Goal: Transaction & Acquisition: Purchase product/service

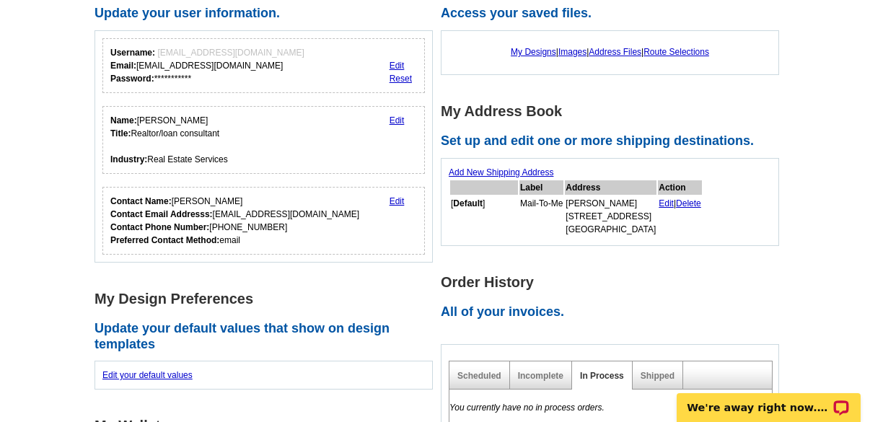
scroll to position [144, 0]
click at [507, 172] on link "Add New Shipping Address" at bounding box center [501, 172] width 105 height 10
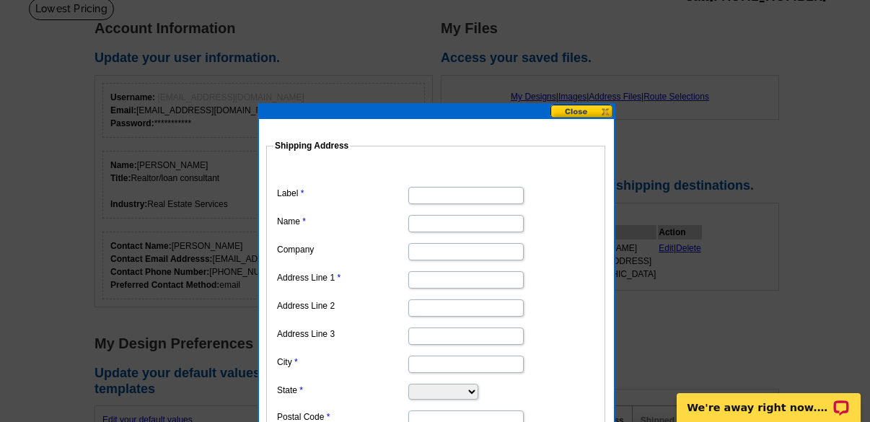
scroll to position [72, 0]
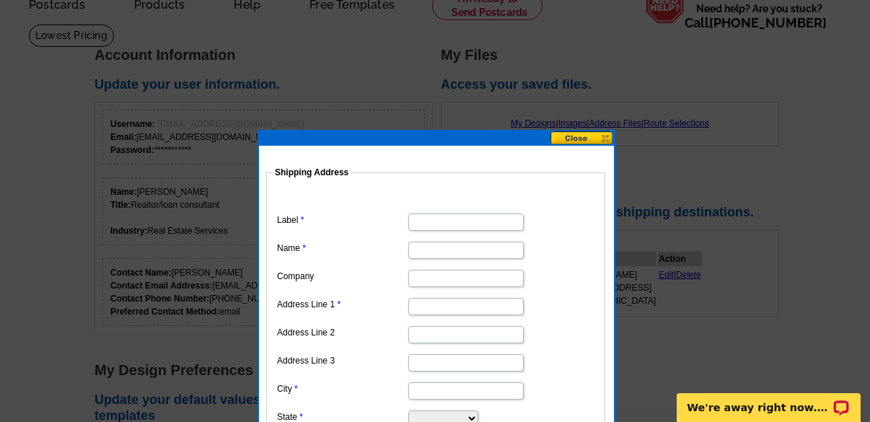
click at [593, 137] on button at bounding box center [582, 138] width 63 height 14
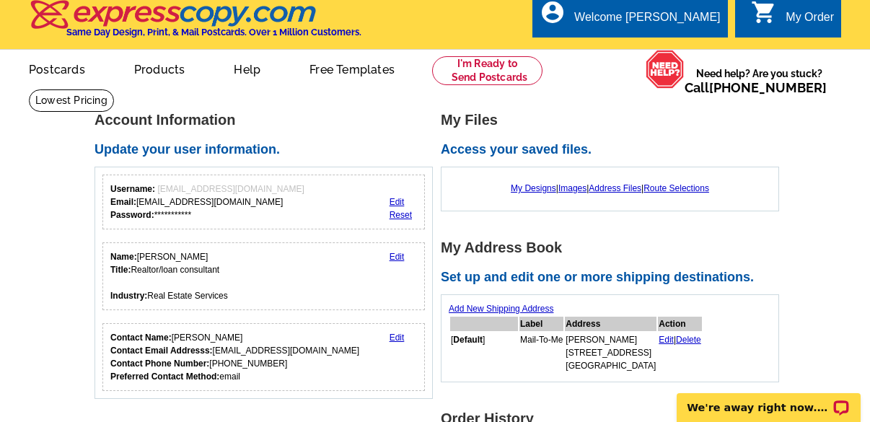
scroll to position [0, 0]
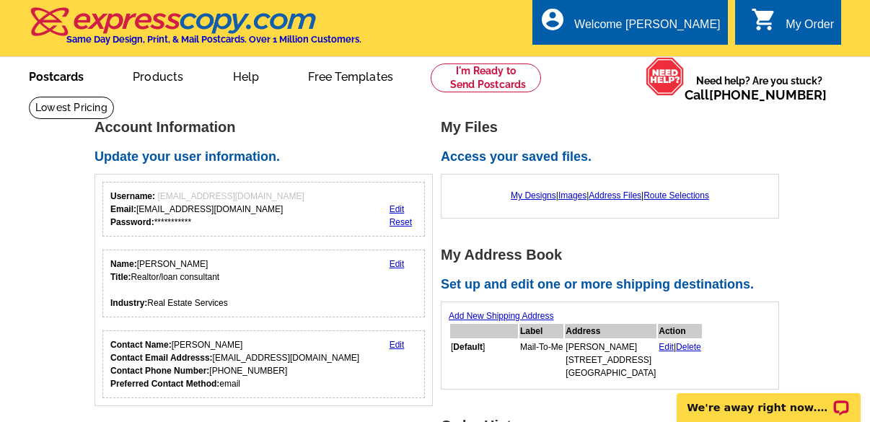
click at [76, 72] on link "Postcards" at bounding box center [56, 75] width 101 height 34
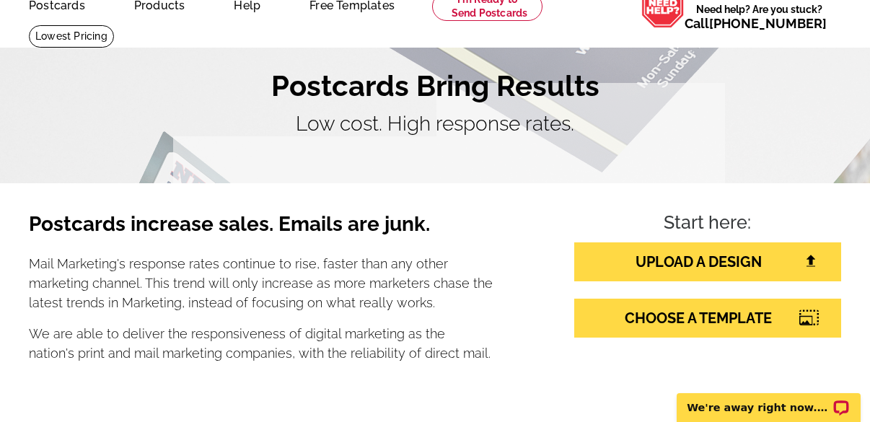
scroll to position [216, 0]
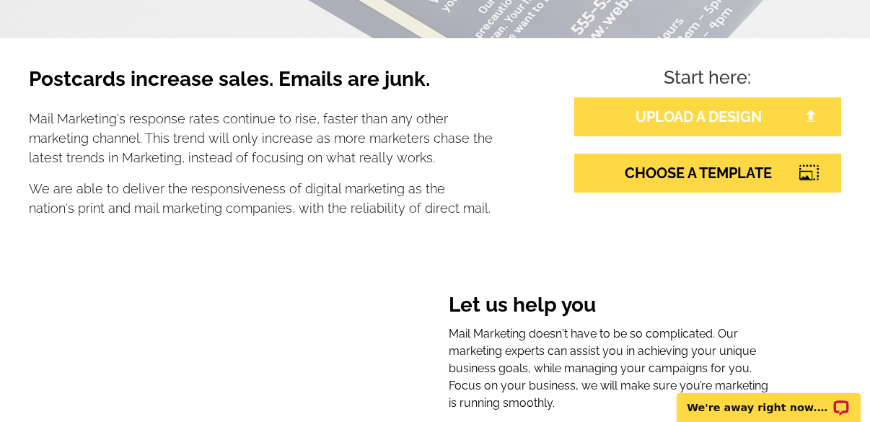
click at [678, 120] on link "UPLOAD A DESIGN" at bounding box center [707, 116] width 267 height 39
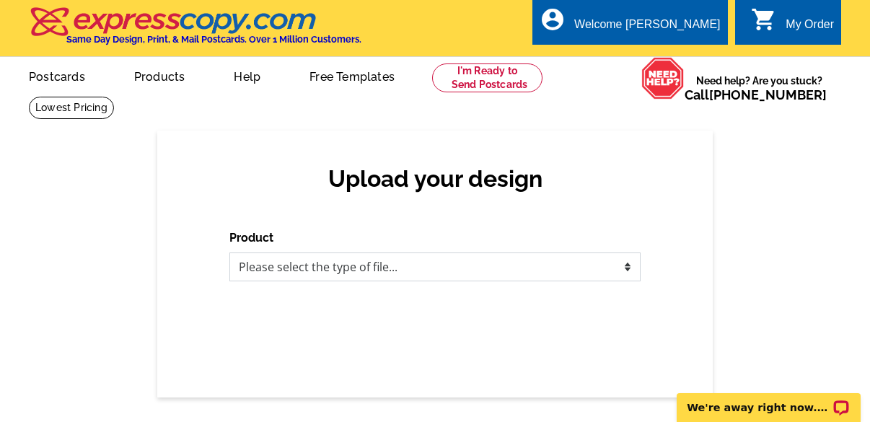
click at [440, 262] on select "Please select the type of file... Postcards Business Cards Letters and flyers G…" at bounding box center [434, 267] width 411 height 29
select select "1"
click at [229, 253] on select "Please select the type of file... Postcards Business Cards Letters and flyers G…" at bounding box center [434, 267] width 411 height 29
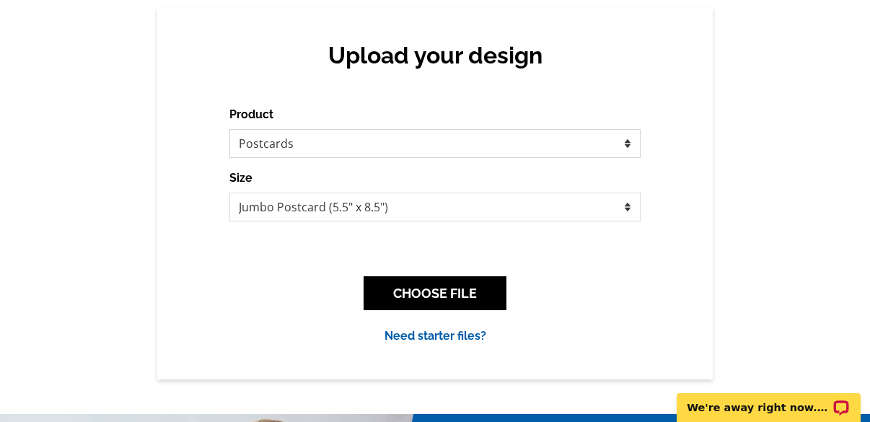
scroll to position [216, 0]
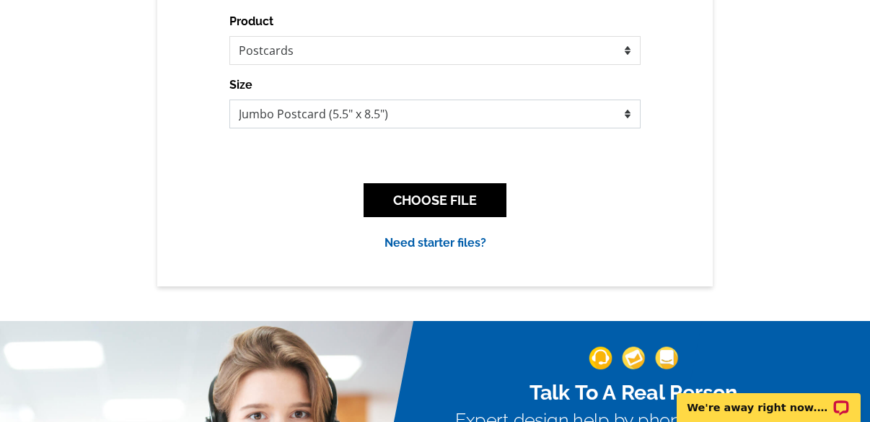
click at [485, 116] on select "Jumbo Postcard (5.5" x 8.5") Regular Postcard (4.25" x 5.6") Panoramic Postcard…" at bounding box center [434, 114] width 411 height 29
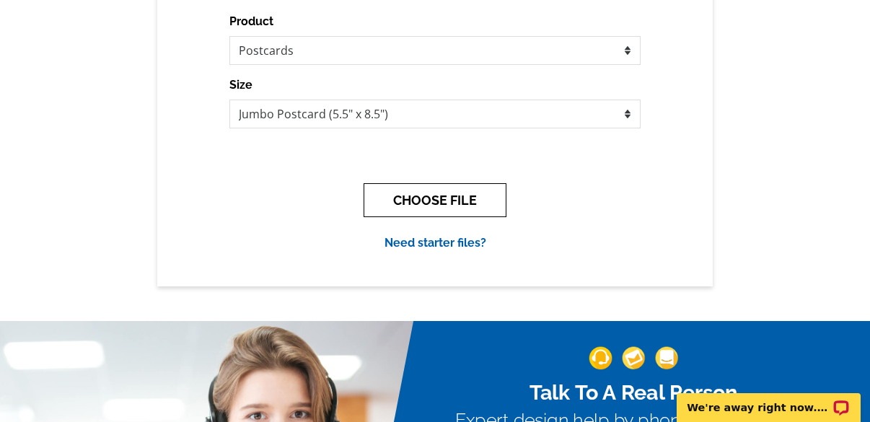
click at [466, 196] on button "CHOOSE FILE" at bounding box center [435, 200] width 143 height 34
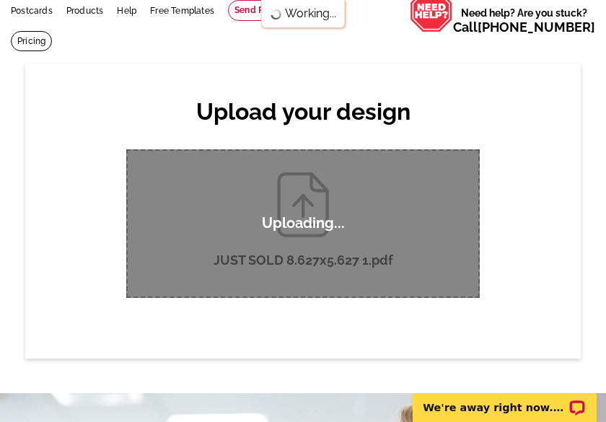
scroll to position [144, 0]
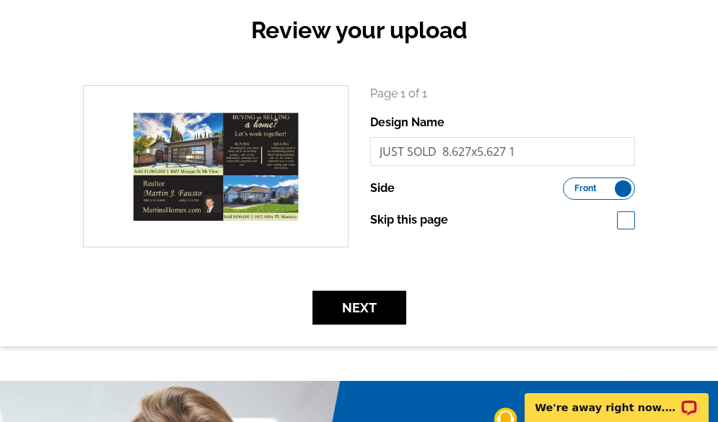
scroll to position [216, 0]
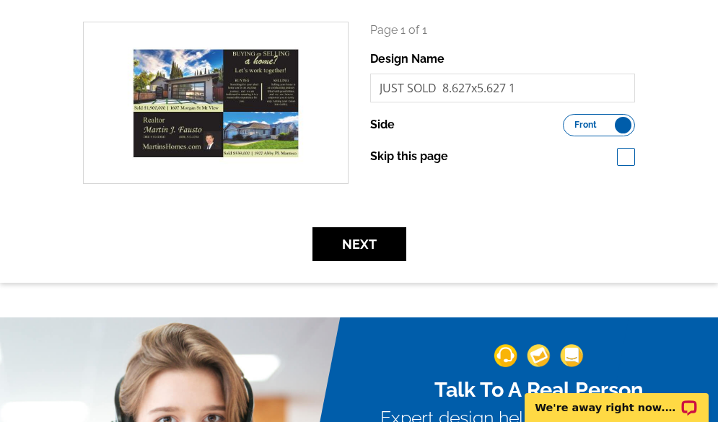
drag, startPoint x: 625, startPoint y: 129, endPoint x: 573, endPoint y: 119, distance: 52.9
click at [573, 119] on label "Front Back" at bounding box center [599, 125] width 72 height 22
click at [570, 121] on input "Front Back" at bounding box center [570, 121] width 0 height 0
click at [605, 126] on span "Back" at bounding box center [616, 124] width 21 height 7
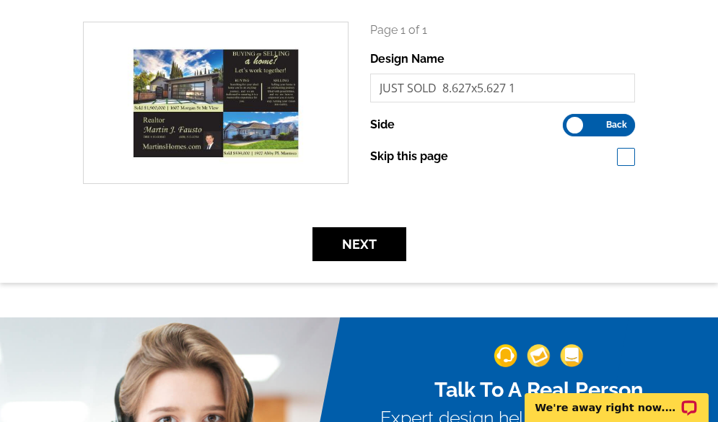
click at [570, 121] on input "Front Back" at bounding box center [570, 121] width 0 height 0
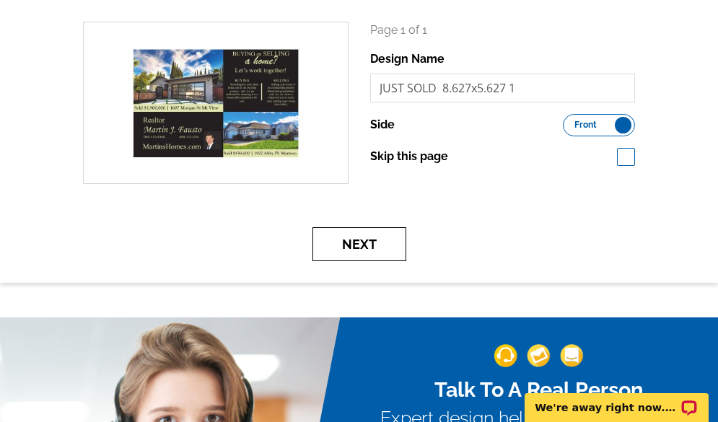
click at [369, 247] on button "Next" at bounding box center [359, 244] width 94 height 34
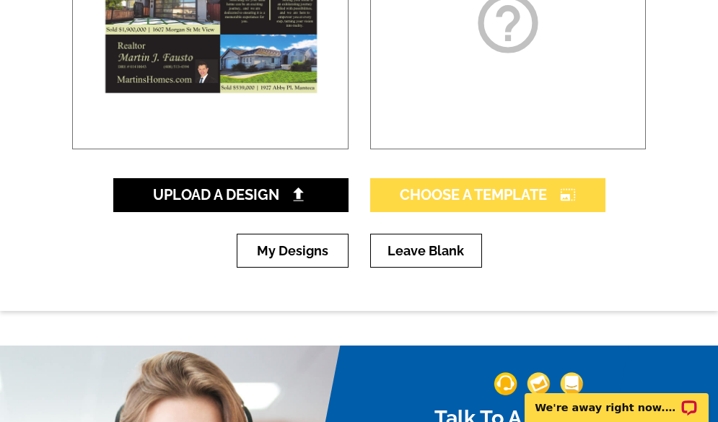
scroll to position [289, 0]
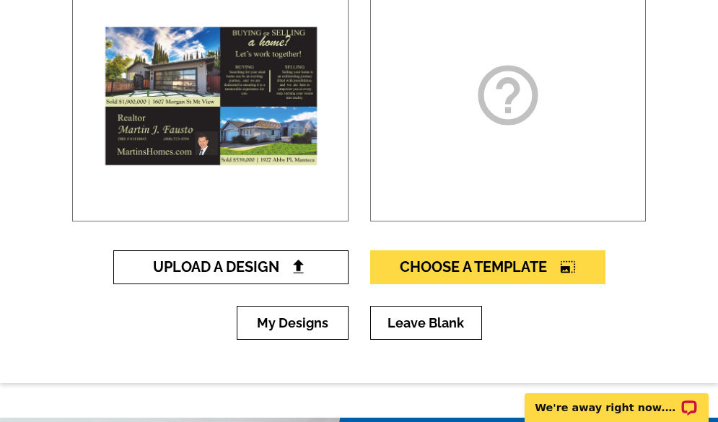
click at [260, 266] on span "Upload A Design" at bounding box center [230, 266] width 155 height 17
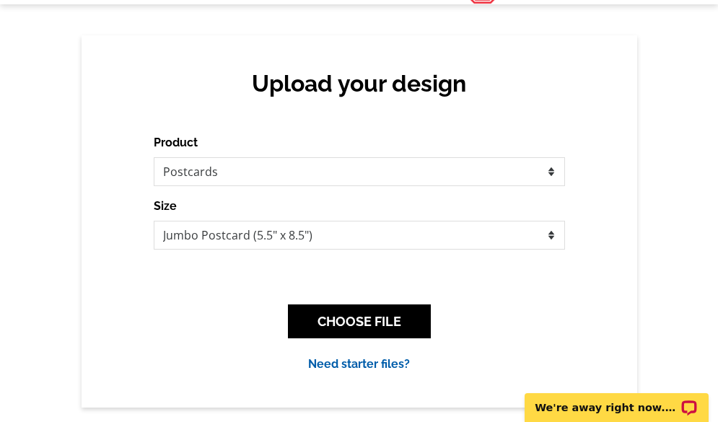
scroll to position [144, 0]
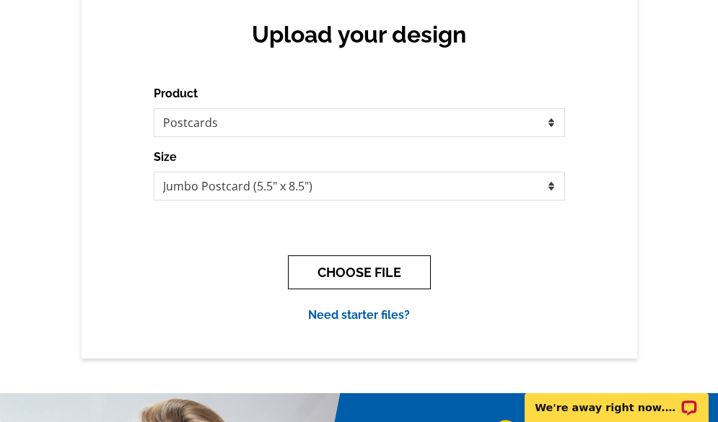
click at [334, 268] on button "CHOOSE FILE" at bounding box center [359, 272] width 143 height 34
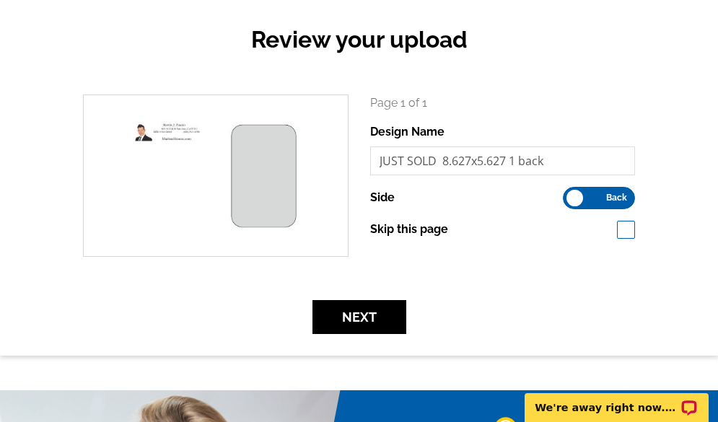
scroll to position [144, 0]
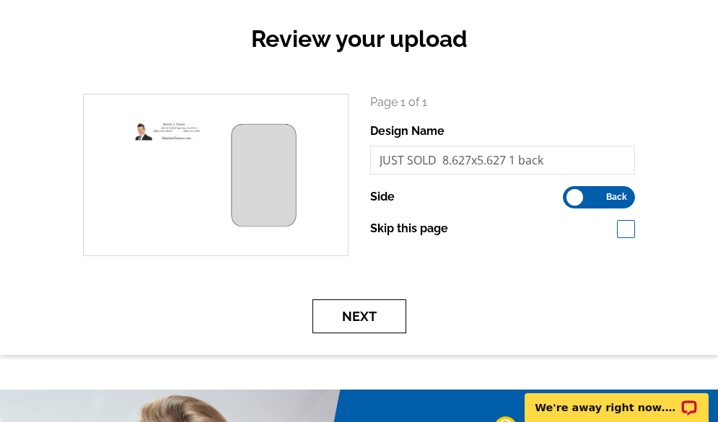
click at [374, 315] on button "Next" at bounding box center [359, 316] width 94 height 34
click at [366, 317] on button "Next" at bounding box center [359, 316] width 94 height 34
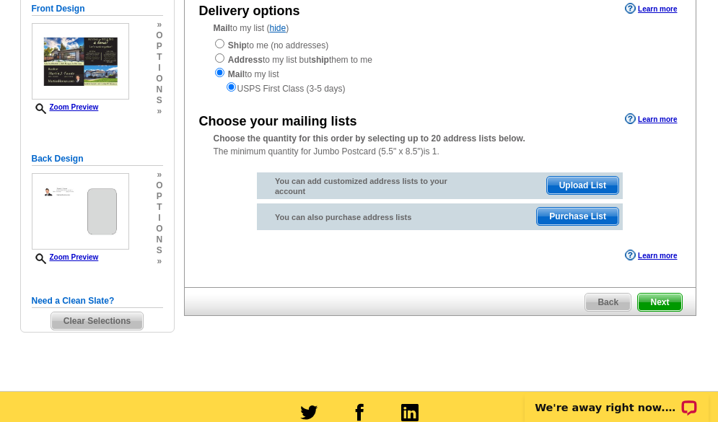
scroll to position [216, 0]
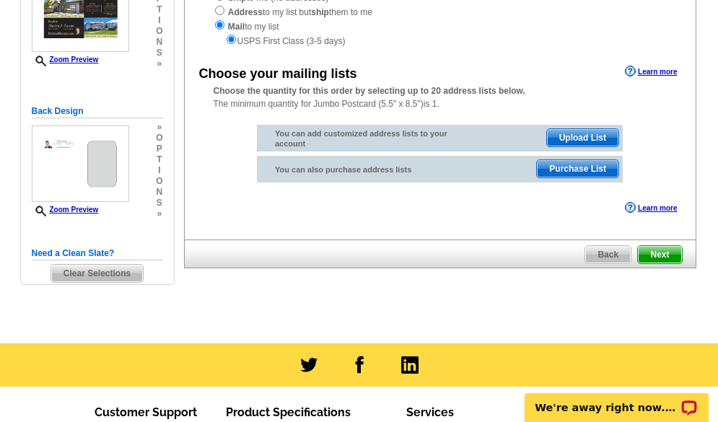
click at [567, 169] on span "Purchase List" at bounding box center [578, 168] width 82 height 17
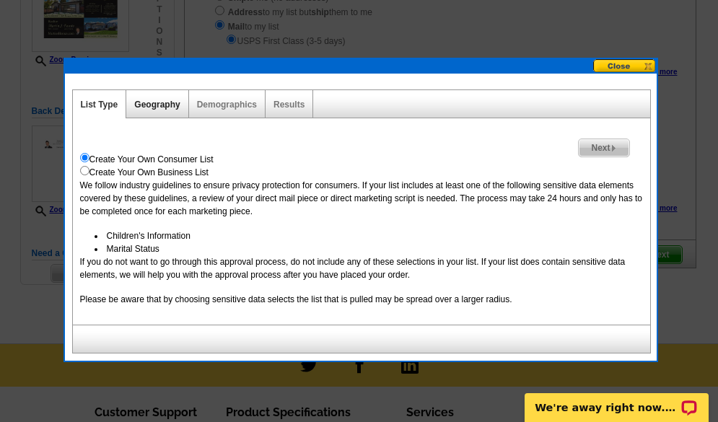
click at [155, 102] on link "Geography" at bounding box center [156, 105] width 45 height 10
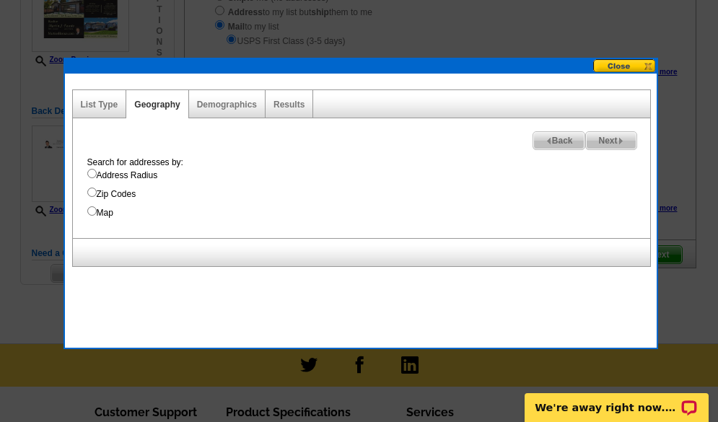
click at [90, 173] on input "Address Radius" at bounding box center [91, 173] width 9 height 9
radio input "true"
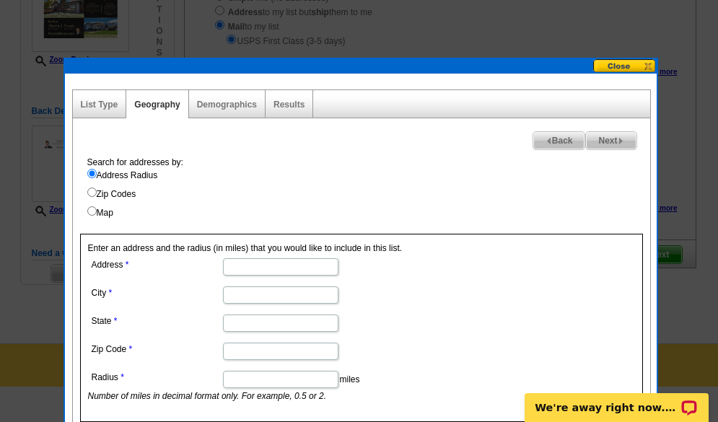
scroll to position [289, 0]
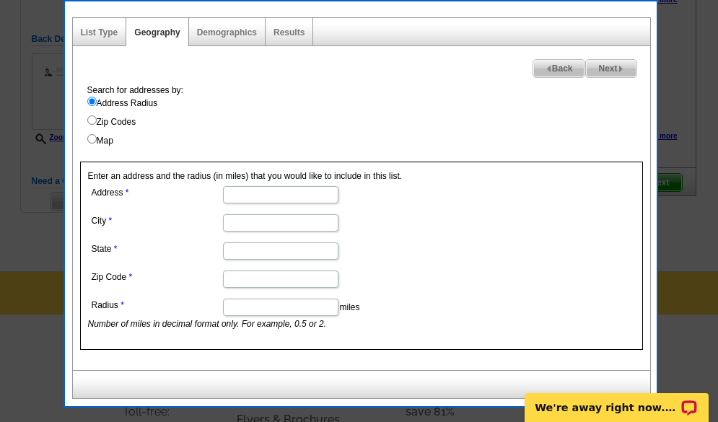
click at [263, 194] on input "Address" at bounding box center [280, 194] width 115 height 17
type input "1607 morgan st"
type input "mount view"
click at [294, 247] on input "State" at bounding box center [280, 250] width 115 height 17
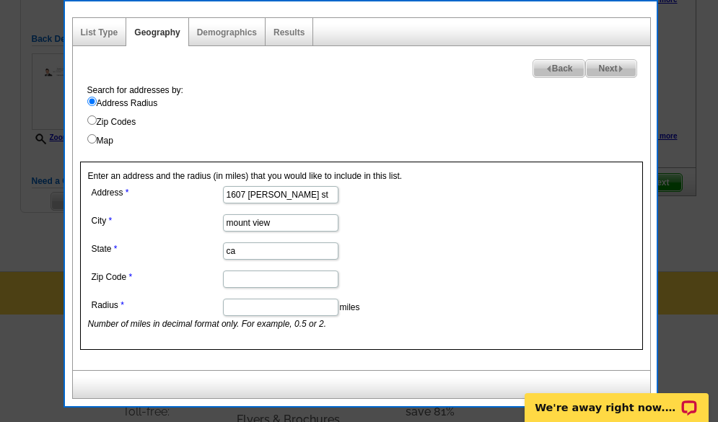
type input "ca"
click at [249, 276] on input "Zip Code" at bounding box center [280, 279] width 115 height 17
type input "94043"
click at [249, 304] on input "Radius" at bounding box center [280, 307] width 115 height 17
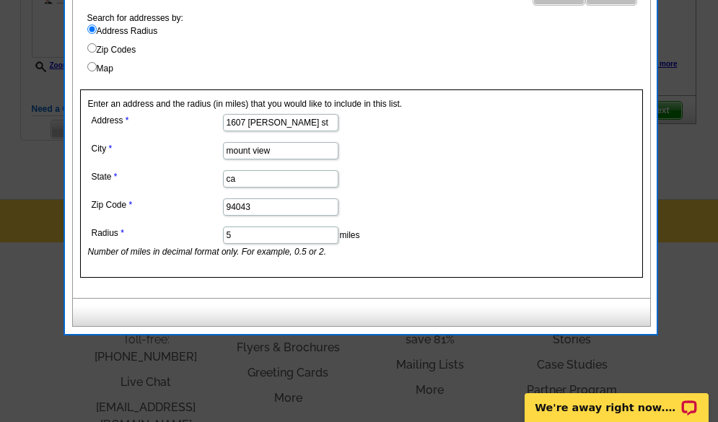
type input "5"
click at [422, 248] on dd "5 miles Number of miles in decimal format only. For example, 0.5 or 2." at bounding box center [280, 240] width 384 height 35
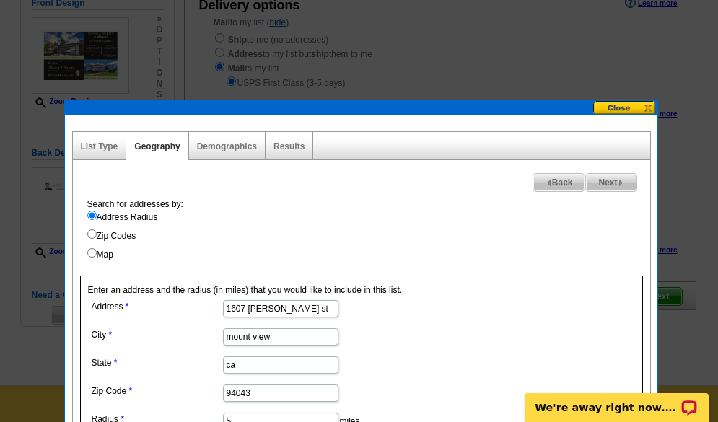
scroll to position [247, 0]
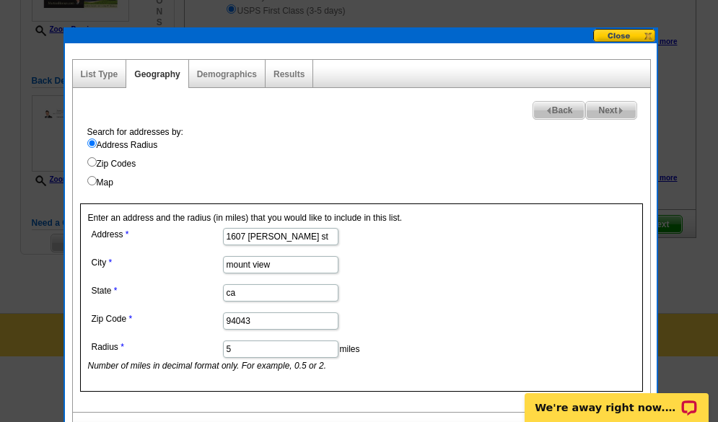
click at [631, 109] on span "Next" at bounding box center [611, 110] width 50 height 17
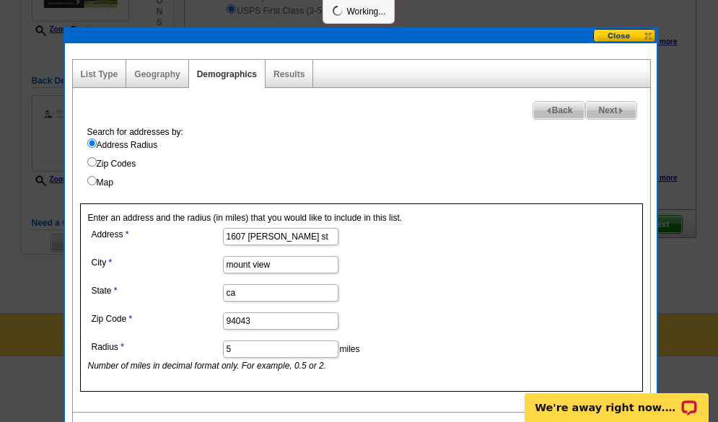
select select
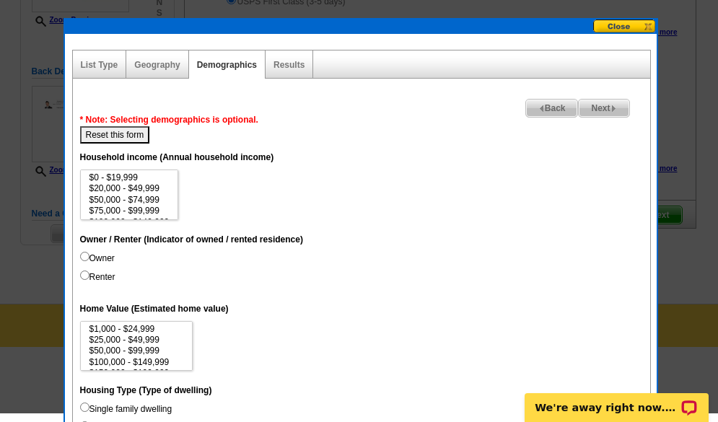
scroll to position [319, 0]
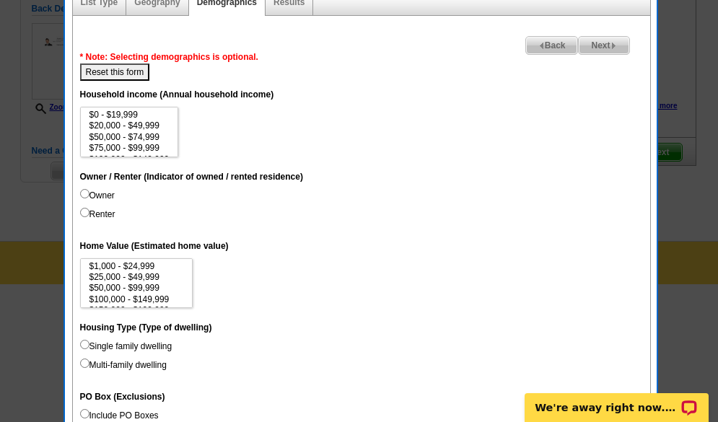
click at [87, 193] on input "Owner" at bounding box center [84, 193] width 9 height 9
radio input "true"
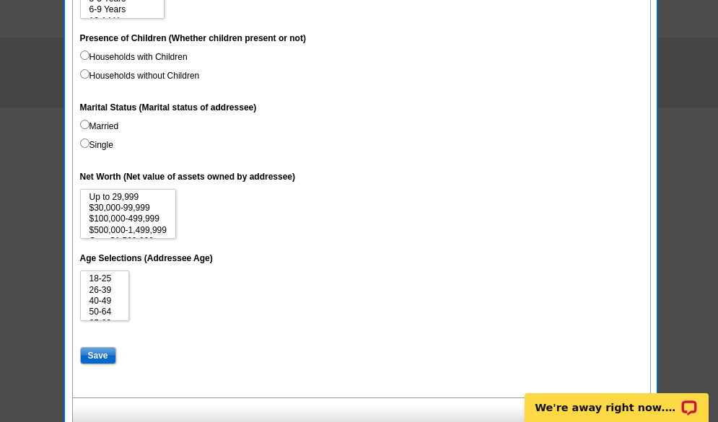
scroll to position [842, 0]
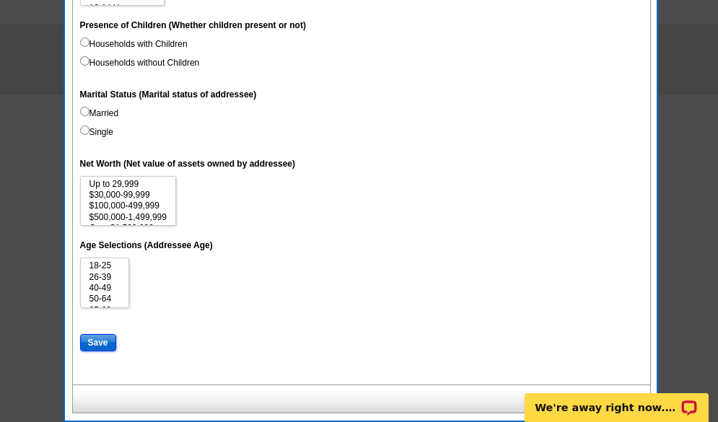
drag, startPoint x: 92, startPoint y: 346, endPoint x: 106, endPoint y: 341, distance: 14.9
click at [95, 345] on input "Save" at bounding box center [98, 342] width 36 height 17
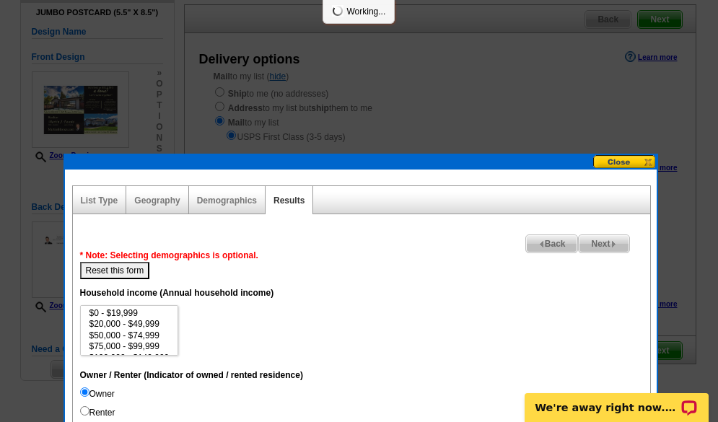
scroll to position [265, 0]
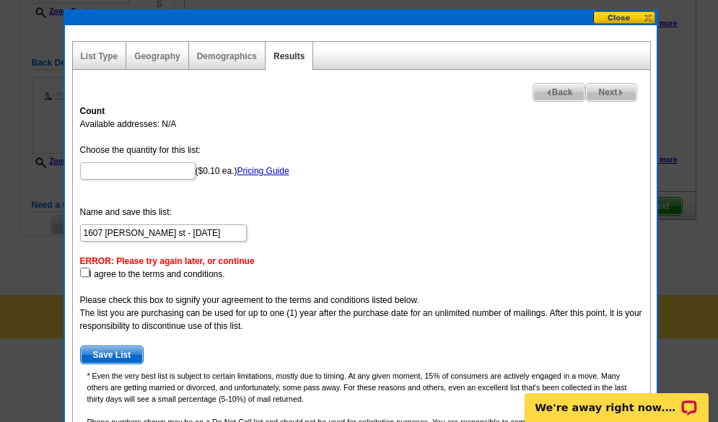
click at [406, 181] on form "Choose the quantity for this list: ($0.10 ea.) Pricing Guide Name and save this…" at bounding box center [361, 254] width 563 height 221
click at [173, 170] on input "Choose the quantity for this list:" at bounding box center [137, 170] width 115 height 17
type input "1000"
click at [404, 222] on form "Choose the quantity for this list: 1000 ($0.10 ea.) Pricing Guide Name and save…" at bounding box center [361, 254] width 563 height 221
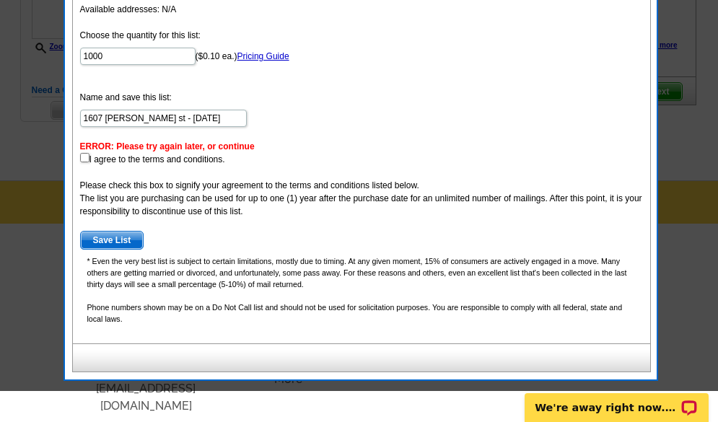
scroll to position [409, 0]
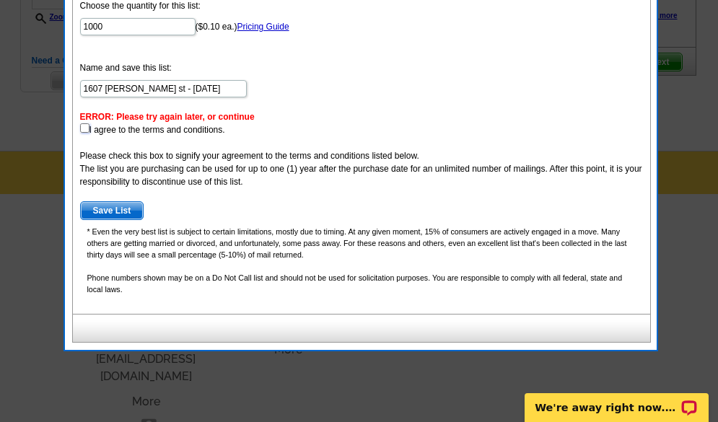
click at [80, 125] on input "checkbox" at bounding box center [84, 127] width 9 height 9
checkbox input "true"
click at [110, 214] on span "Save List" at bounding box center [112, 210] width 63 height 17
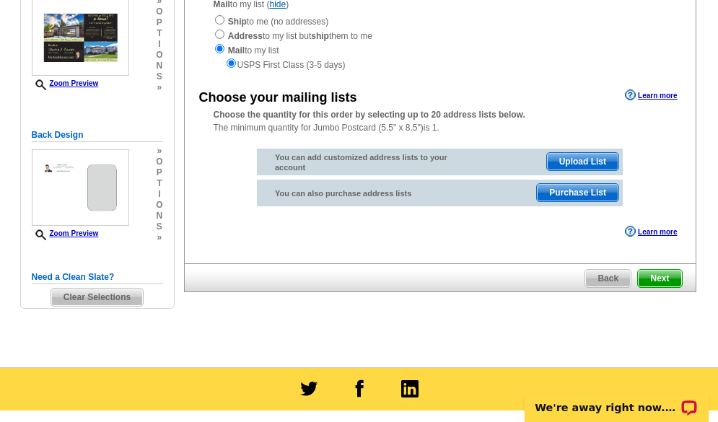
scroll to position [48, 0]
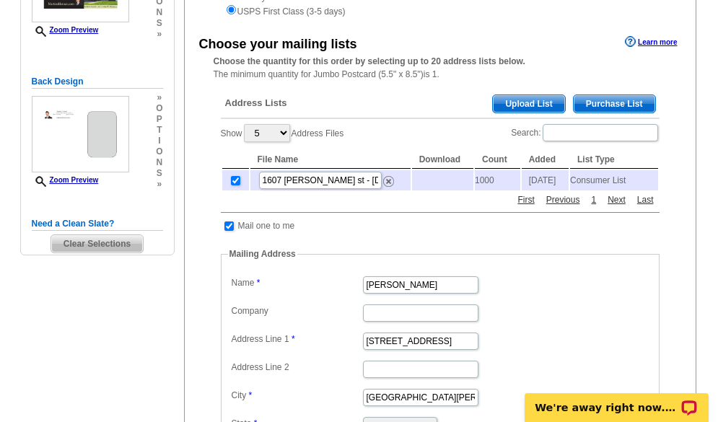
scroll to position [193, 0]
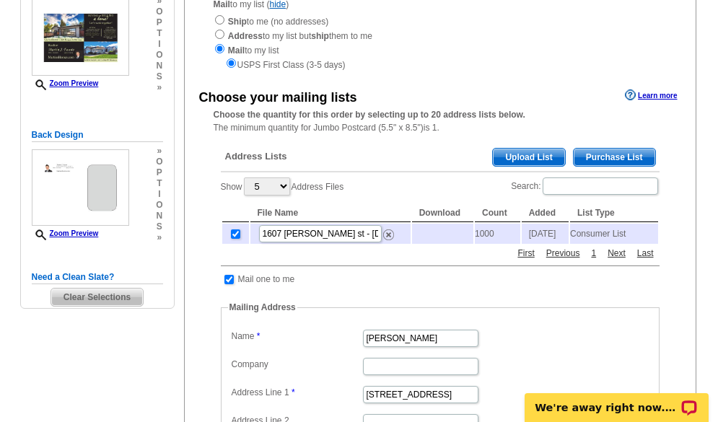
click at [629, 155] on span "Purchase List" at bounding box center [615, 157] width 82 height 17
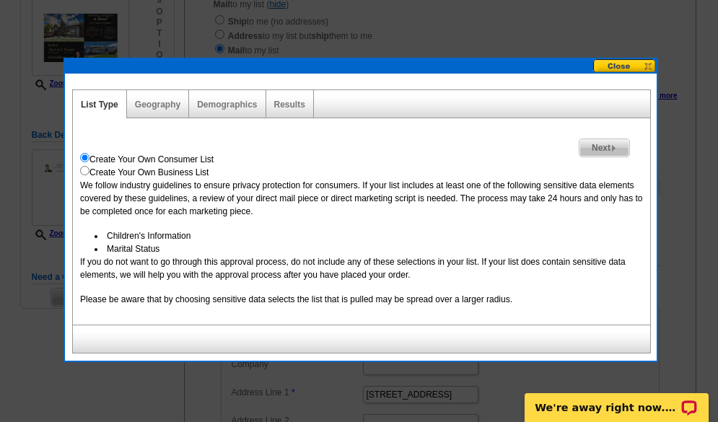
click at [626, 65] on button at bounding box center [624, 66] width 63 height 14
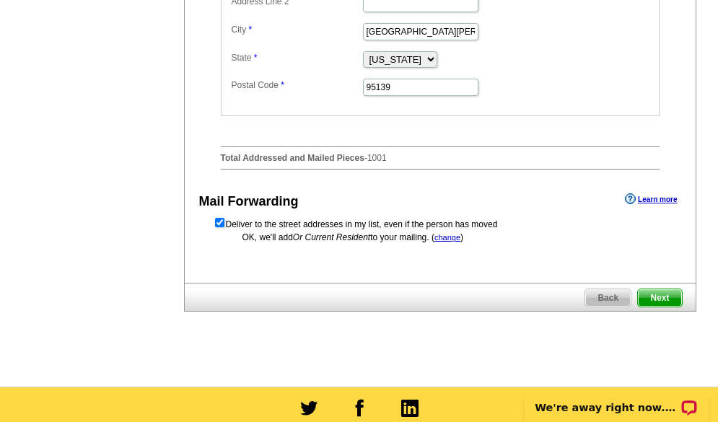
scroll to position [626, 0]
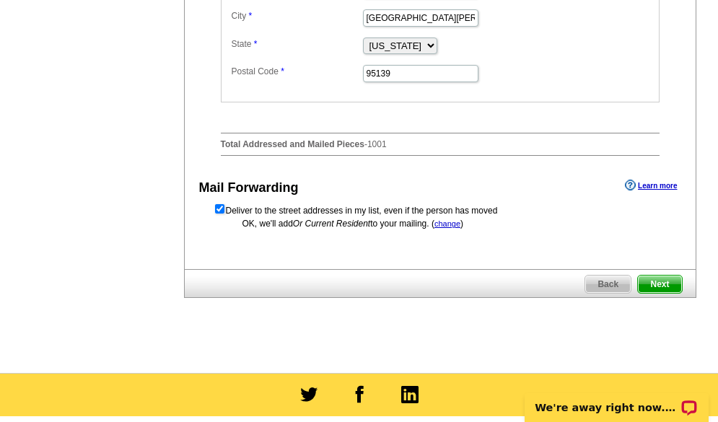
click at [672, 286] on span "Next" at bounding box center [659, 284] width 43 height 17
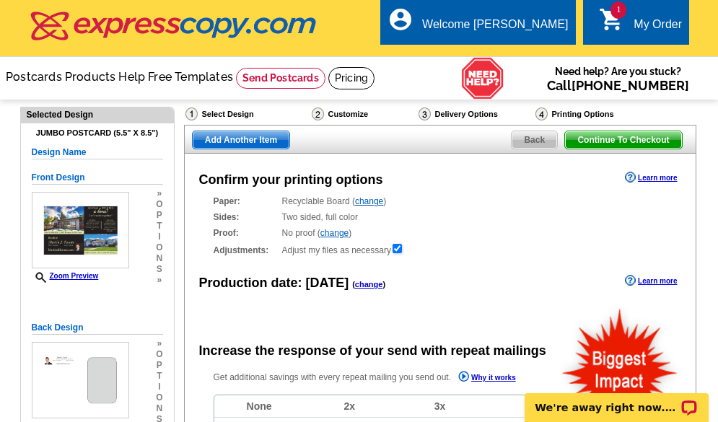
radio input "false"
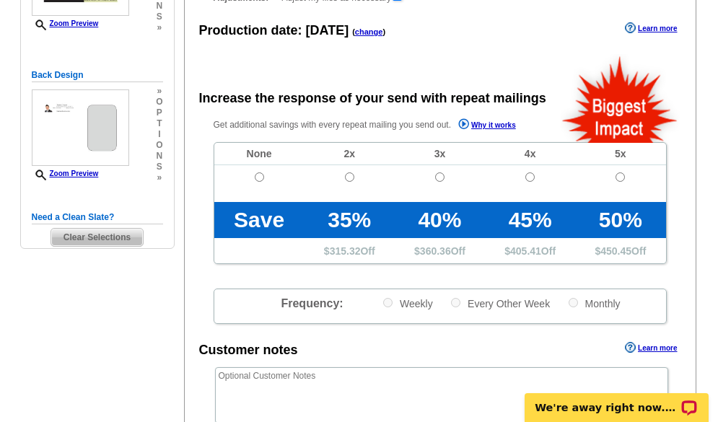
scroll to position [289, 0]
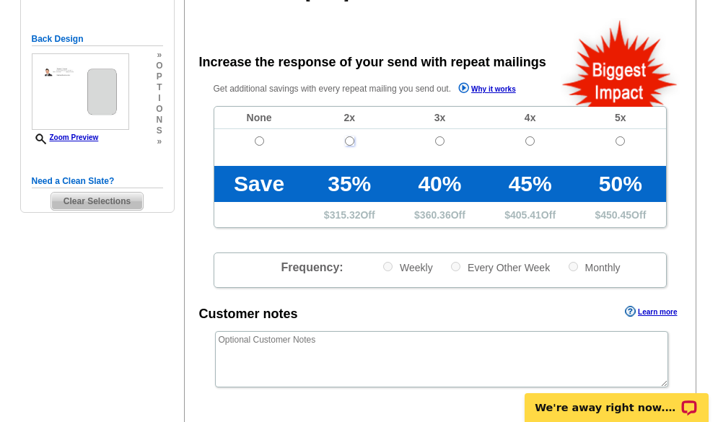
click at [351, 141] on input "radio" at bounding box center [349, 140] width 9 height 9
radio input "true"
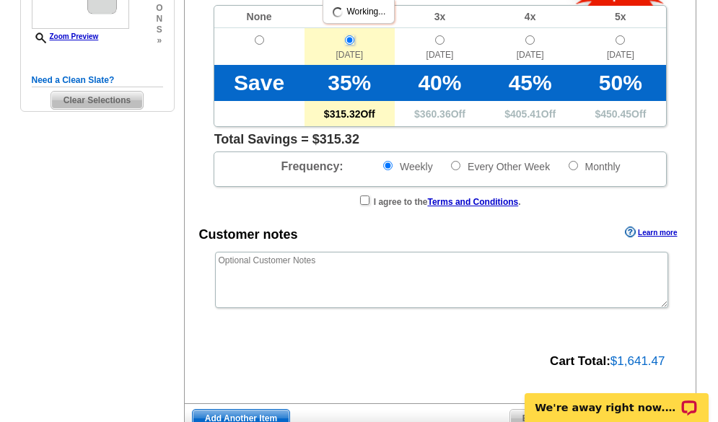
scroll to position [361, 0]
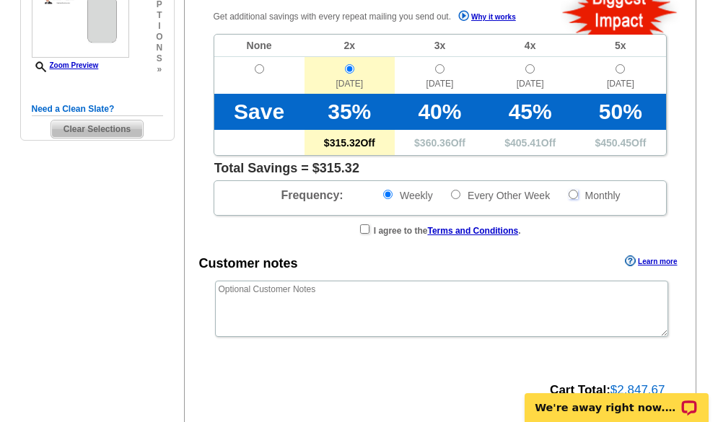
click at [569, 192] on input "Monthly" at bounding box center [573, 194] width 9 height 9
radio input "true"
click at [454, 192] on input "Every Other Week" at bounding box center [455, 194] width 9 height 9
radio input "true"
click at [570, 197] on input "Monthly" at bounding box center [573, 194] width 9 height 9
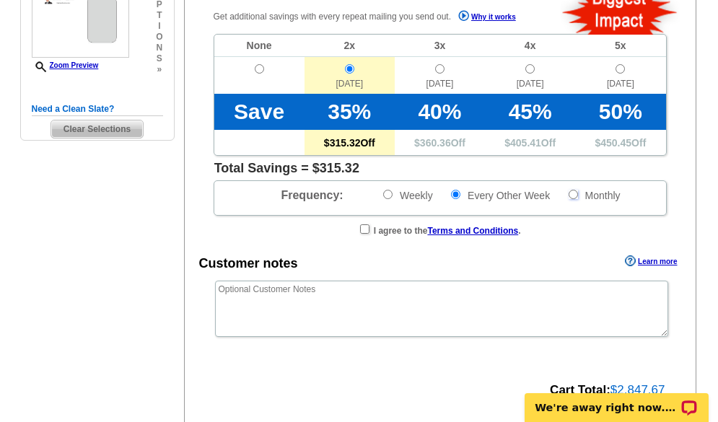
radio input "true"
click at [260, 71] on input "radio" at bounding box center [259, 68] width 9 height 9
radio input "true"
radio input "false"
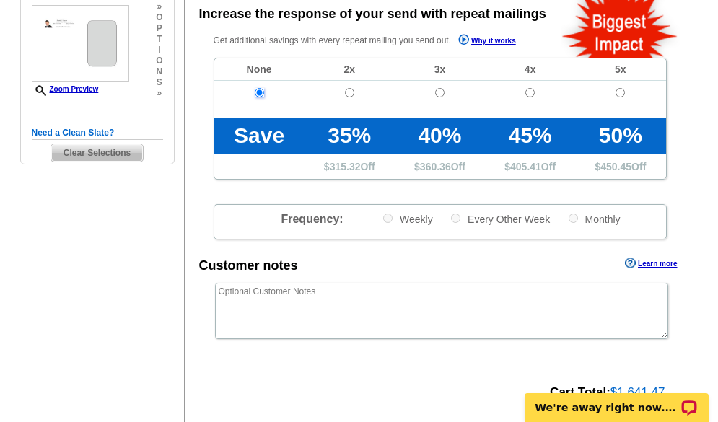
scroll to position [433, 0]
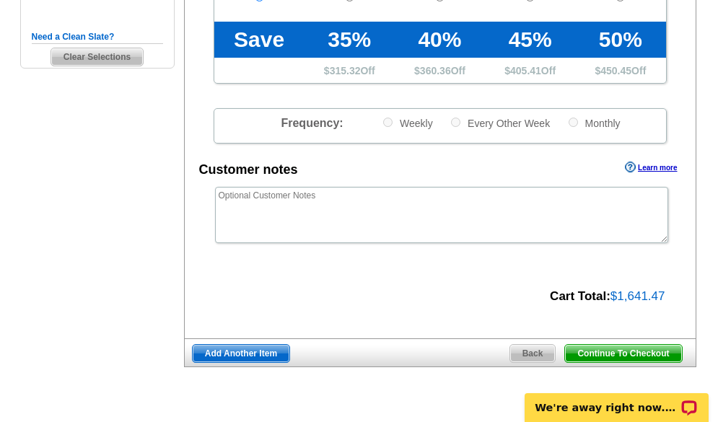
click at [621, 352] on span "Continue To Checkout" at bounding box center [623, 353] width 116 height 17
